Goal: Transaction & Acquisition: Purchase product/service

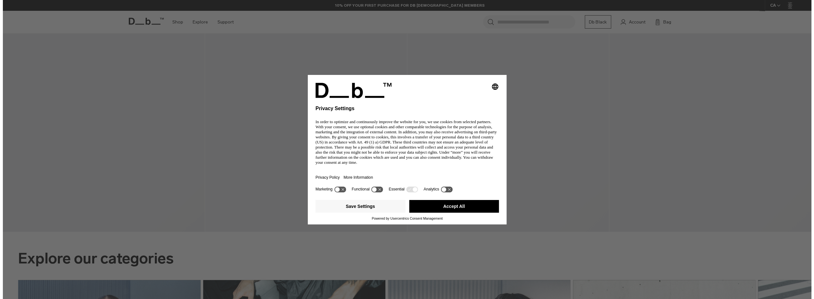
scroll to position [599, 0]
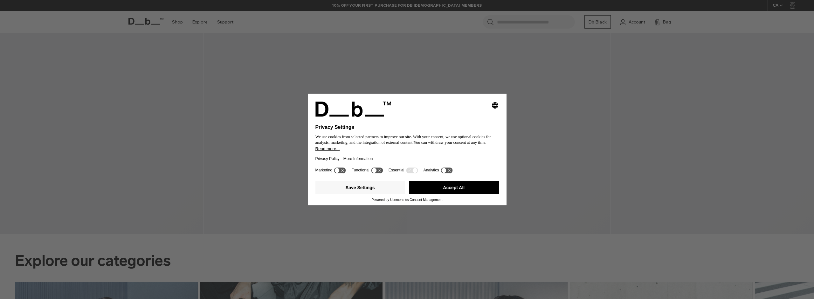
click at [443, 189] on button "Accept All" at bounding box center [454, 188] width 90 height 13
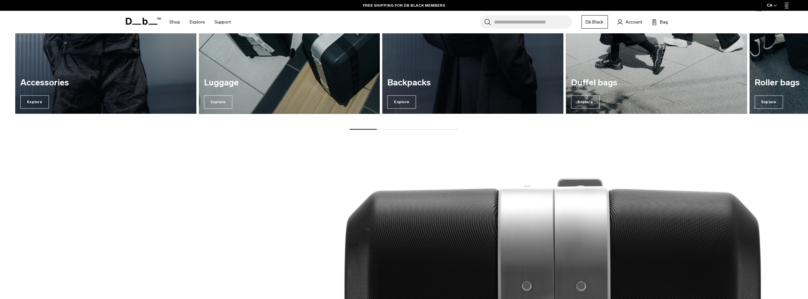
scroll to position [754, 0]
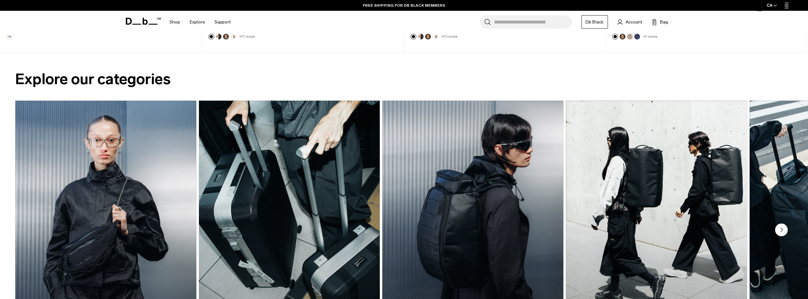
click at [281, 152] on img "2 / 7" at bounding box center [289, 223] width 187 height 252
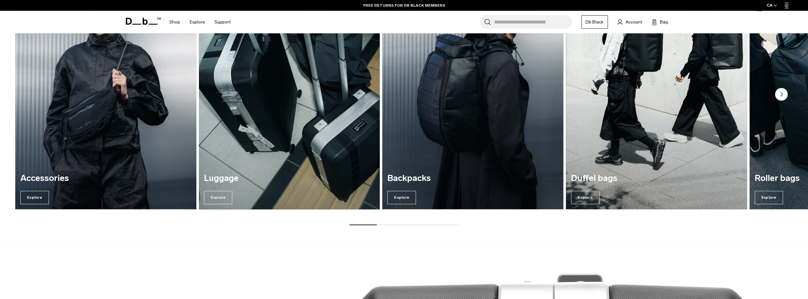
scroll to position [919, 0]
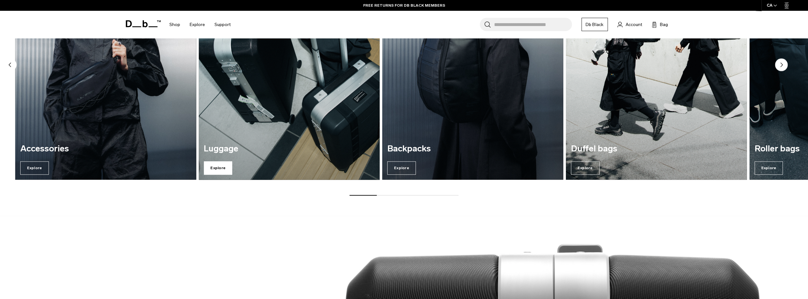
click at [225, 170] on span "Explore" at bounding box center [218, 167] width 29 height 13
click at [212, 165] on span "Explore" at bounding box center [218, 167] width 29 height 13
